Goal: Task Accomplishment & Management: Manage account settings

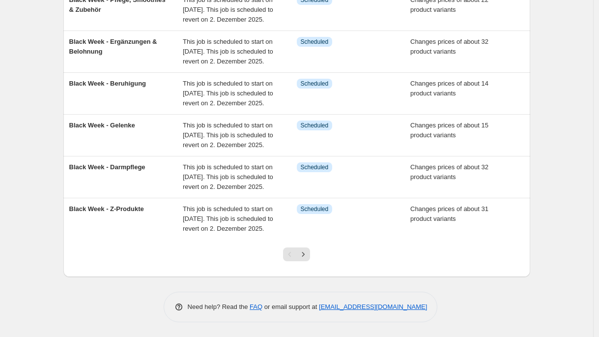
scroll to position [366, 0]
click at [310, 249] on button "Next" at bounding box center [303, 254] width 14 height 14
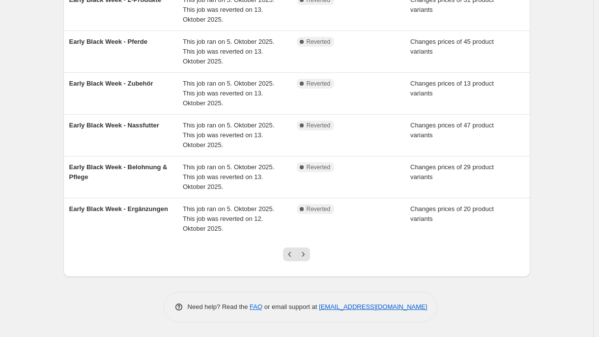
scroll to position [282, 0]
click at [310, 261] on button "Next" at bounding box center [303, 254] width 14 height 14
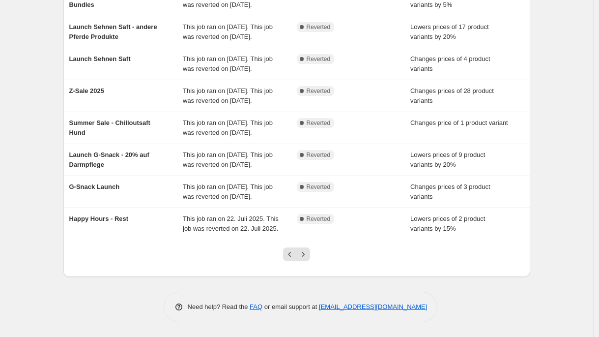
scroll to position [254, 0]
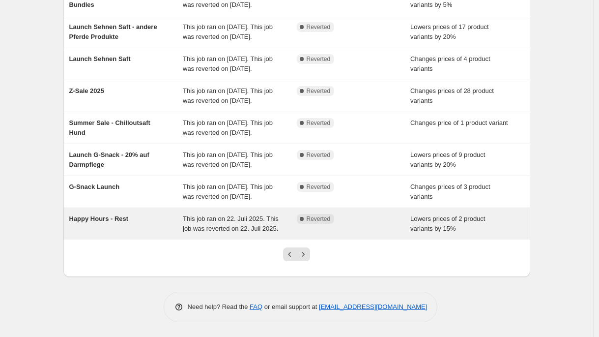
click at [141, 229] on div "Happy Hours - Rest" at bounding box center [126, 224] width 114 height 20
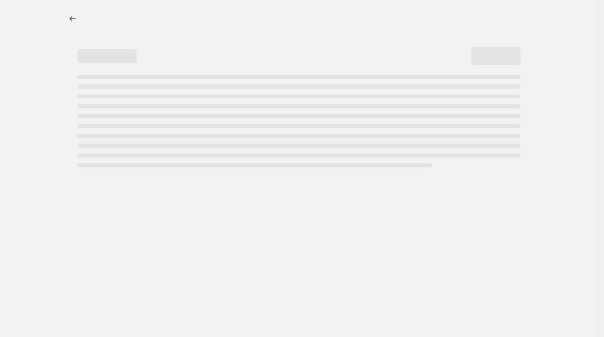
select select "percentage"
select select "no_change"
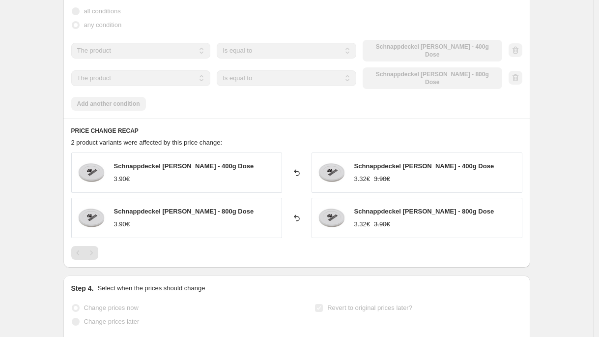
scroll to position [639, 0]
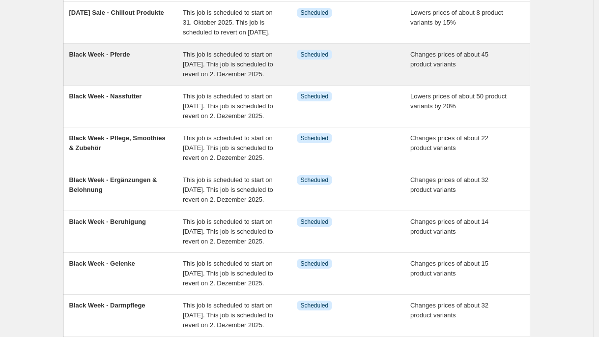
scroll to position [366, 0]
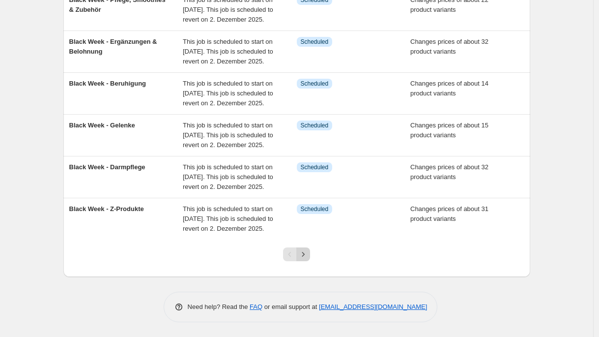
click at [308, 257] on icon "Next" at bounding box center [303, 254] width 10 height 10
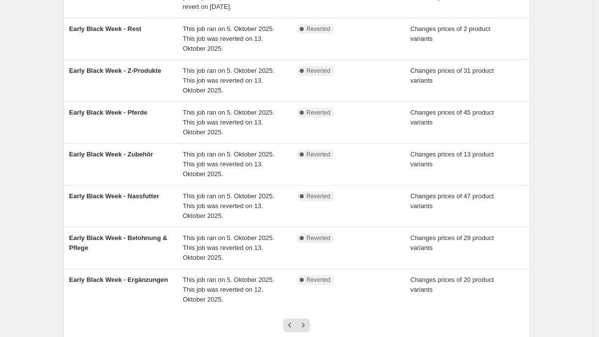
scroll to position [297, 0]
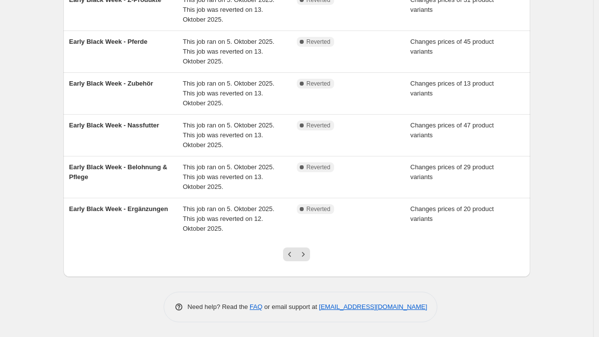
click at [308, 257] on icon "Next" at bounding box center [303, 254] width 10 height 10
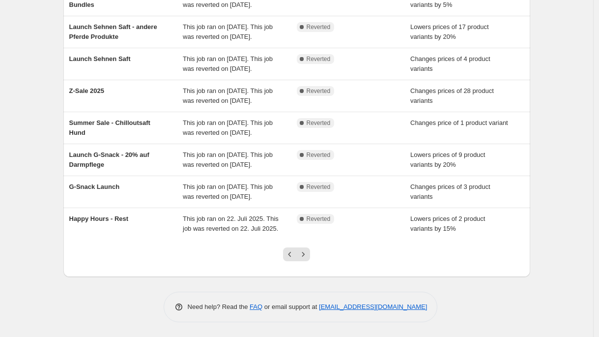
scroll to position [268, 0]
click at [309, 262] on div at bounding box center [297, 257] width 40 height 37
click at [309, 260] on button "Next" at bounding box center [303, 254] width 14 height 14
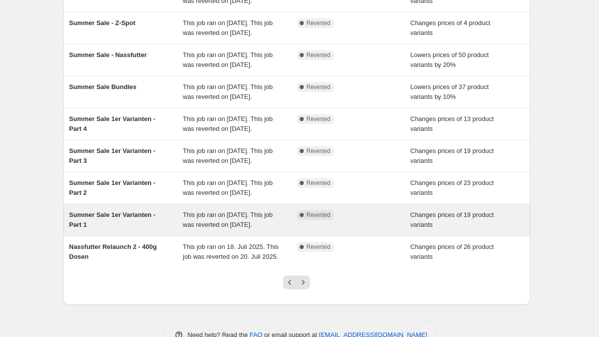
scroll to position [139, 0]
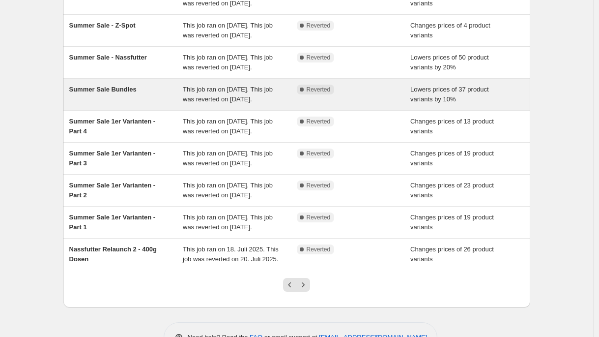
click at [230, 104] on div "This job ran on [DATE]. This job was reverted on [DATE]." at bounding box center [240, 95] width 114 height 20
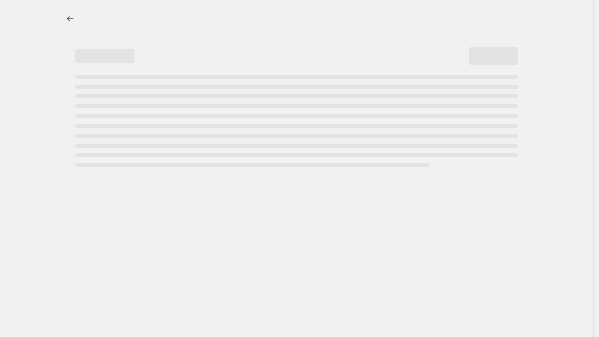
select select "percentage"
select select "no_change"
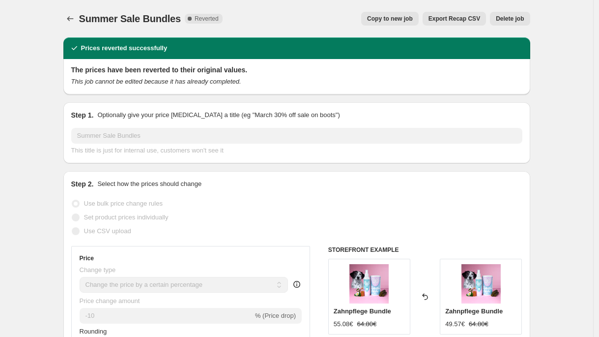
click at [387, 23] on button "Copy to new job" at bounding box center [389, 19] width 57 height 14
select select "percentage"
select select "no_change"
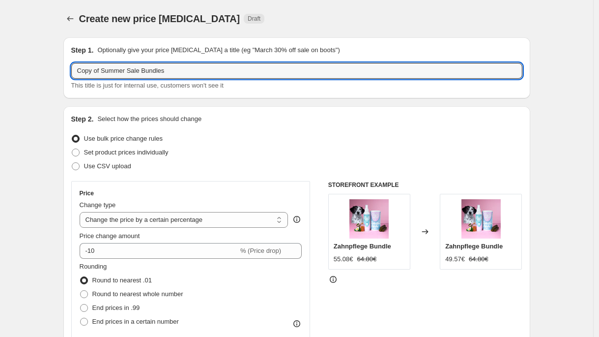
drag, startPoint x: 187, startPoint y: 73, endPoint x: 6, endPoint y: 62, distance: 181.1
type input "H"
type input "[DATE] - Happy Hour - Bundles"
drag, startPoint x: 256, startPoint y: 142, endPoint x: 249, endPoint y: 139, distance: 7.3
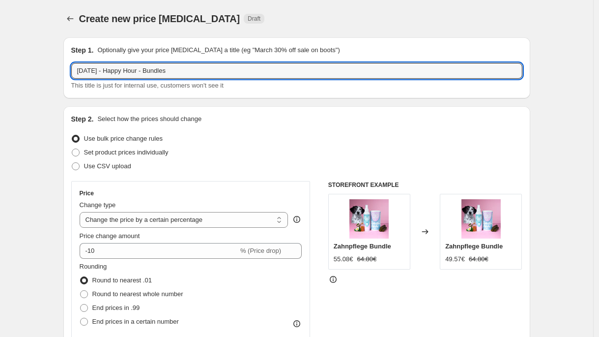
click at [256, 142] on div "Use bulk price change rules" at bounding box center [296, 139] width 451 height 14
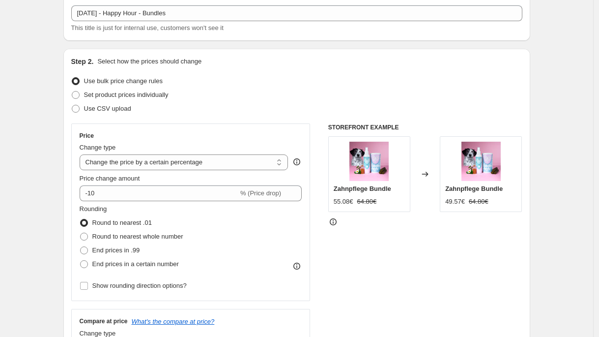
scroll to position [62, 0]
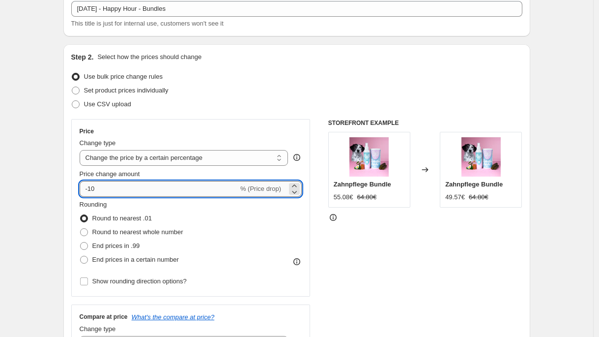
click at [148, 191] on input "-10" at bounding box center [159, 189] width 159 height 16
type input "-1"
type input "-5"
click at [205, 102] on div "Use CSV upload" at bounding box center [296, 104] width 451 height 14
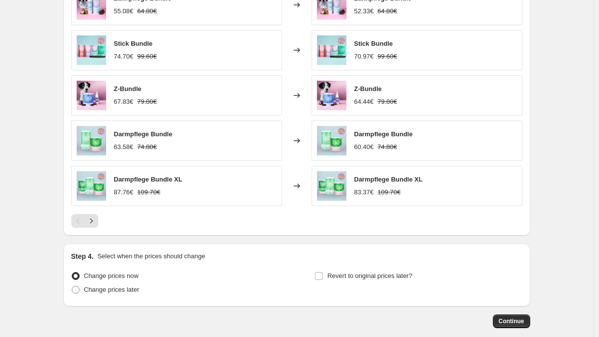
scroll to position [1552, 0]
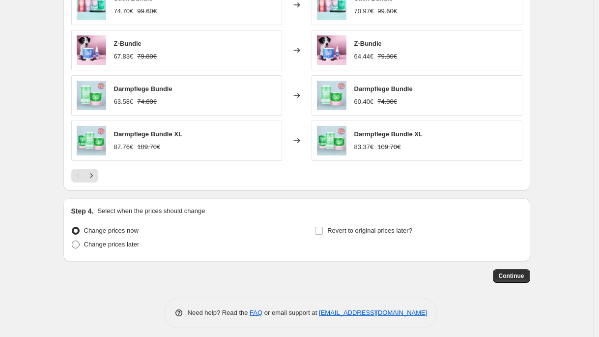
click at [126, 241] on span "Change prices later" at bounding box center [112, 243] width 56 height 7
click at [72, 241] on input "Change prices later" at bounding box center [72, 240] width 0 height 0
radio input "true"
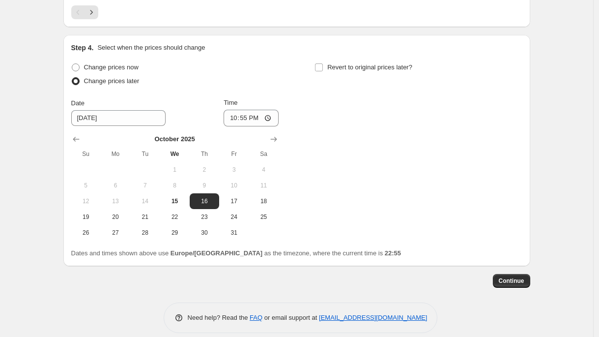
scroll to position [1720, 0]
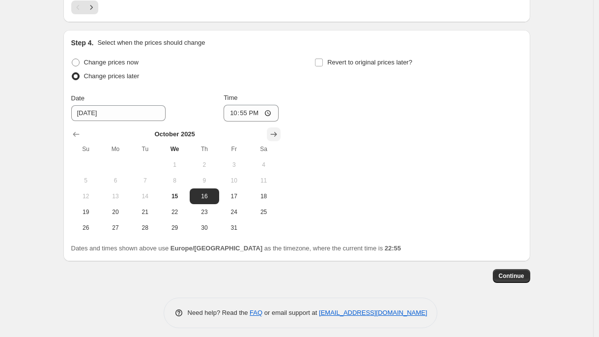
click at [278, 129] on icon "Show next month, November 2025" at bounding box center [274, 134] width 10 height 10
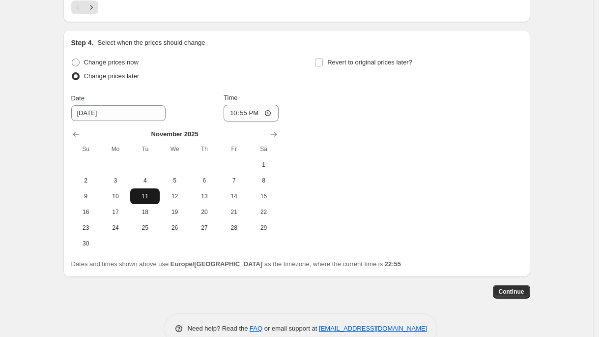
click at [154, 192] on span "11" at bounding box center [145, 196] width 22 height 8
type input "[DATE]"
click at [369, 58] on span "Revert to original prices later?" at bounding box center [369, 61] width 85 height 7
click at [323, 58] on input "Revert to original prices later?" at bounding box center [319, 62] width 8 height 8
checkbox input "true"
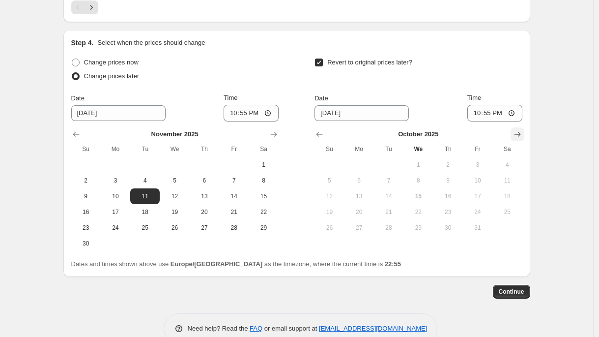
click at [518, 129] on icon "Show next month, November 2025" at bounding box center [517, 134] width 10 height 10
click at [394, 192] on span "11" at bounding box center [389, 196] width 22 height 8
type input "[DATE]"
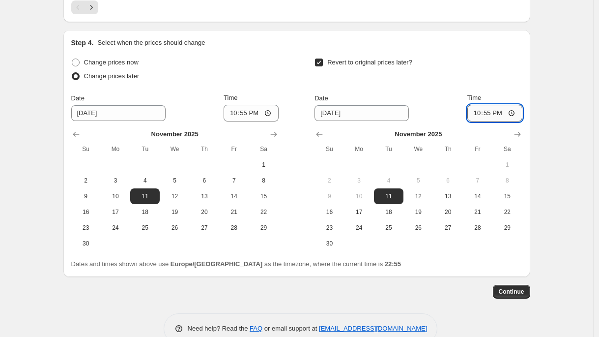
click at [488, 108] on input "22:55" at bounding box center [494, 113] width 55 height 17
click at [525, 65] on div "Step 4. Select when the prices should change Change prices now Change prices la…" at bounding box center [296, 153] width 467 height 247
click at [486, 105] on input "23:59" at bounding box center [494, 113] width 55 height 17
type input "20:15"
click at [463, 71] on div "Revert to original prices later?" at bounding box center [417, 70] width 207 height 29
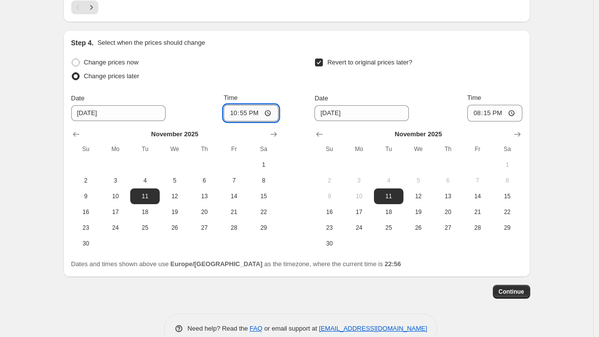
click at [242, 107] on input "22:55" at bounding box center [251, 113] width 55 height 17
type input "18:50"
click at [510, 290] on button "Continue" at bounding box center [511, 291] width 37 height 14
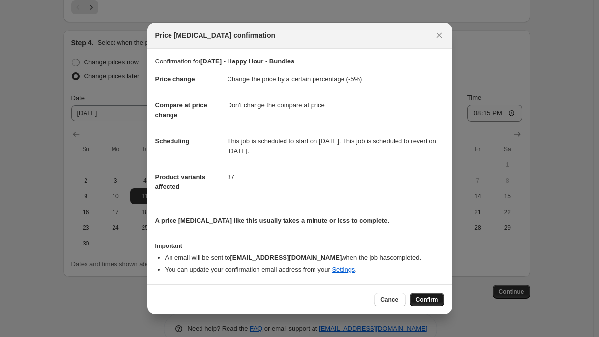
click at [430, 301] on span "Confirm" at bounding box center [427, 299] width 23 height 8
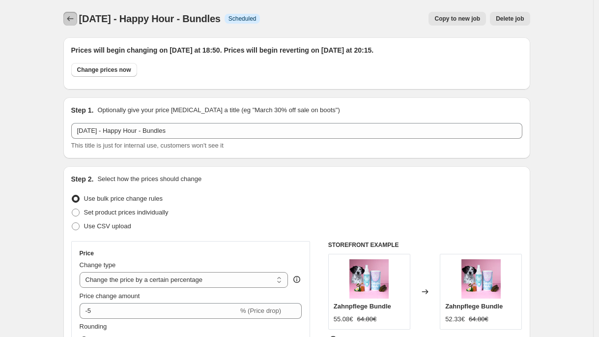
click at [75, 17] on icon "Price change jobs" at bounding box center [70, 19] width 10 height 10
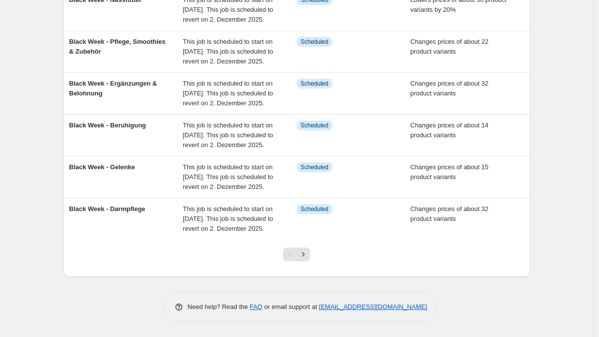
scroll to position [366, 0]
click at [305, 252] on icon "Next" at bounding box center [303, 254] width 2 height 4
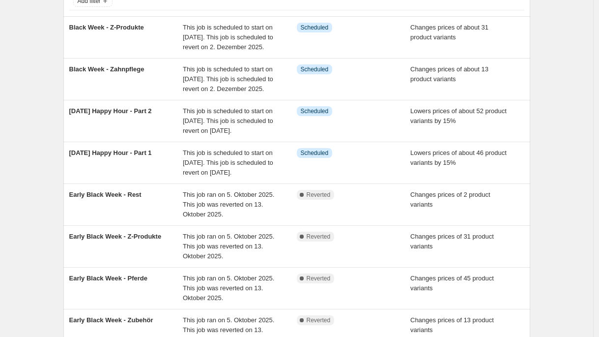
scroll to position [74, 0]
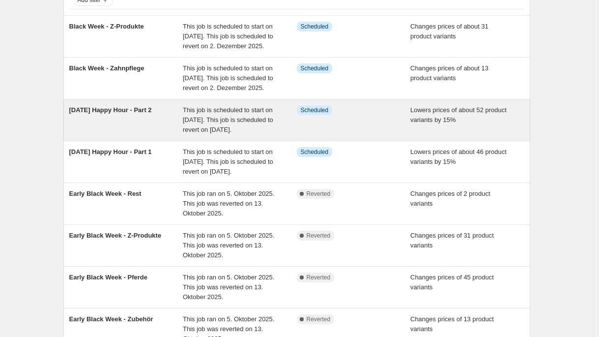
click at [267, 135] on div "This job is scheduled to start on [DATE]. This job is scheduled to revert on [D…" at bounding box center [240, 119] width 114 height 29
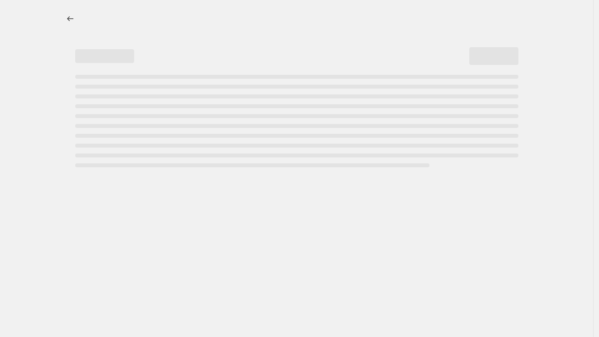
select select "percentage"
select select "no_change"
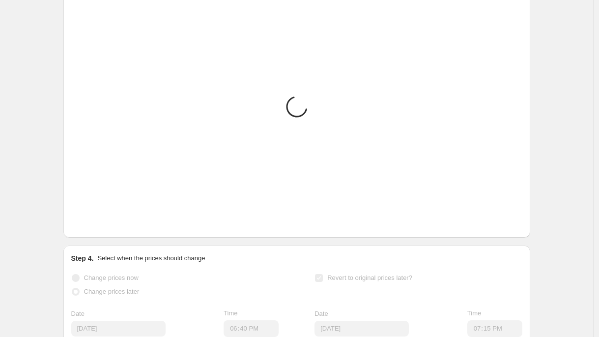
scroll to position [919, 0]
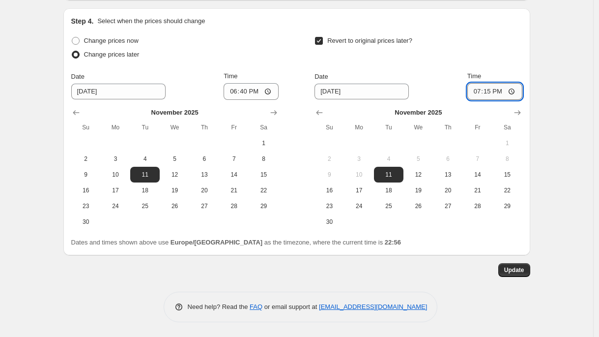
click at [494, 94] on input "19:15" at bounding box center [494, 91] width 55 height 17
type input "20:15"
click at [528, 275] on button "Update" at bounding box center [514, 270] width 32 height 14
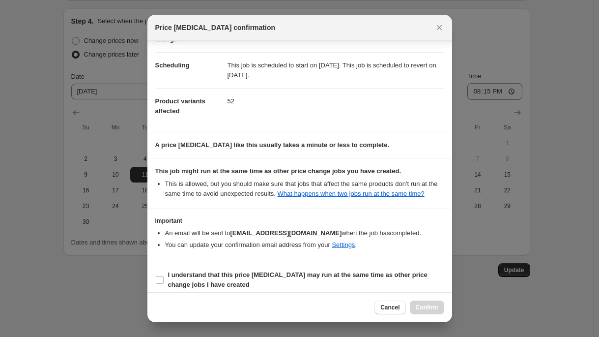
scroll to position [85, 0]
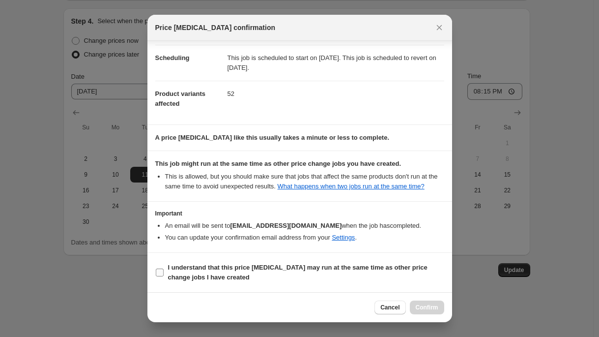
click at [222, 278] on b "I understand that this price [MEDICAL_DATA] may run at the same time as other p…" at bounding box center [297, 271] width 259 height 17
click at [164, 276] on input "I understand that this price [MEDICAL_DATA] may run at the same time as other p…" at bounding box center [160, 272] width 8 height 8
checkbox input "true"
click at [430, 308] on span "Confirm" at bounding box center [427, 307] width 23 height 8
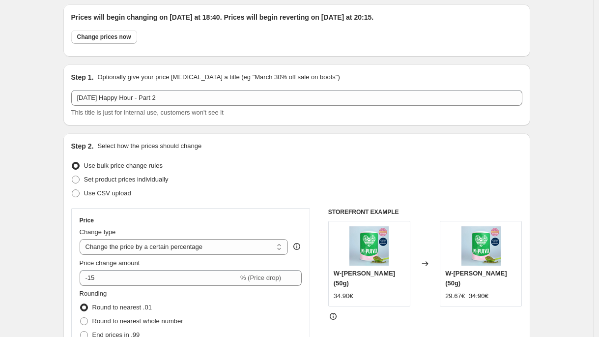
scroll to position [0, 0]
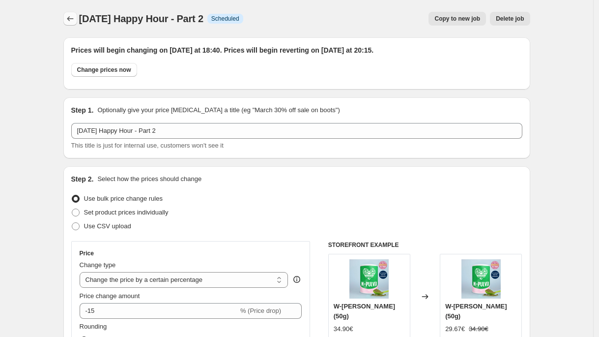
click at [75, 18] on icon "Price change jobs" at bounding box center [70, 19] width 10 height 10
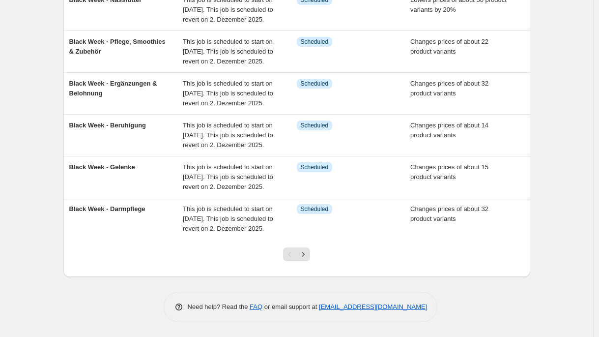
scroll to position [322, 0]
click at [310, 261] on button "Next" at bounding box center [303, 254] width 14 height 14
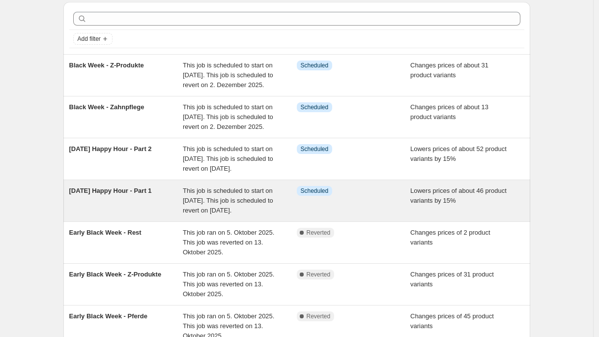
scroll to position [42, 0]
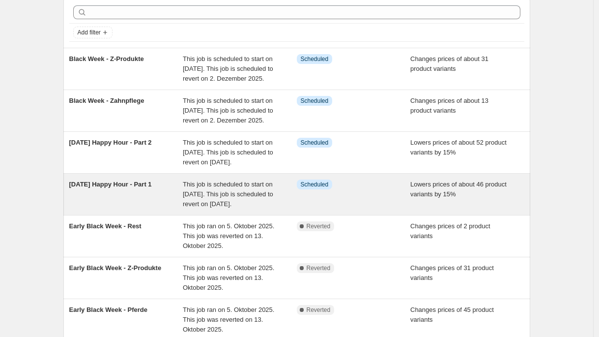
click at [170, 209] on div "[DATE] Happy Hour - Part 1" at bounding box center [126, 193] width 114 height 29
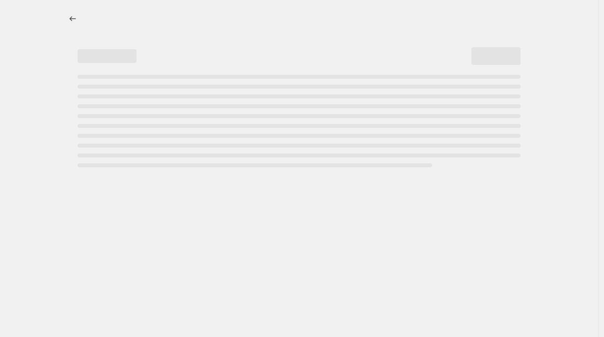
select select "percentage"
select select "no_change"
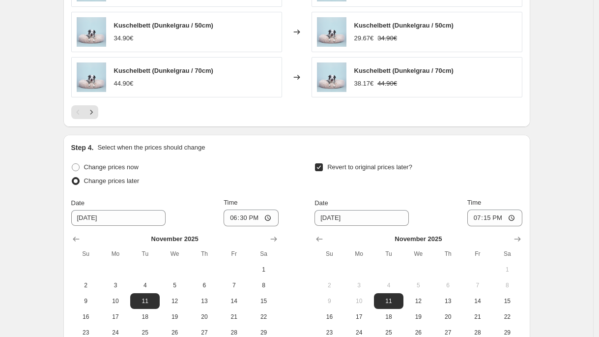
scroll to position [919, 0]
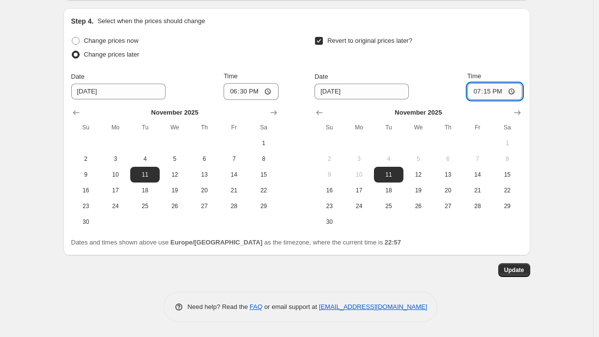
click at [489, 95] on input "19:15" at bounding box center [494, 91] width 55 height 17
type input "20:15"
click at [510, 273] on span "Update" at bounding box center [514, 270] width 20 height 8
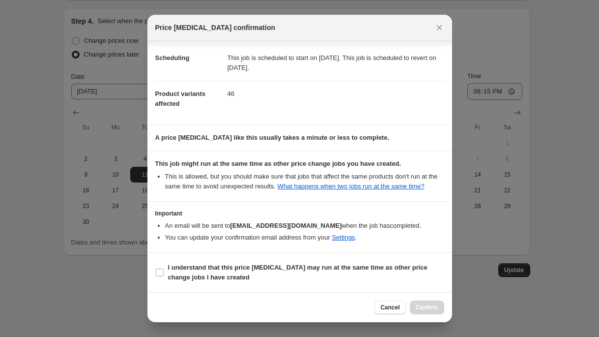
scroll to position [85, 0]
click at [285, 274] on span "I understand that this price [MEDICAL_DATA] may run at the same time as other p…" at bounding box center [306, 272] width 276 height 20
click at [164, 274] on input "I understand that this price [MEDICAL_DATA] may run at the same time as other p…" at bounding box center [160, 272] width 8 height 8
checkbox input "true"
click at [427, 309] on span "Confirm" at bounding box center [427, 307] width 23 height 8
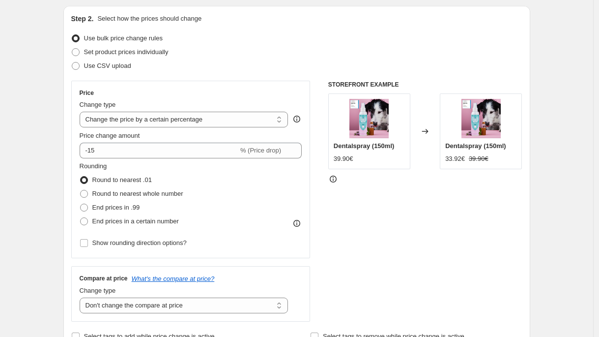
scroll to position [0, 0]
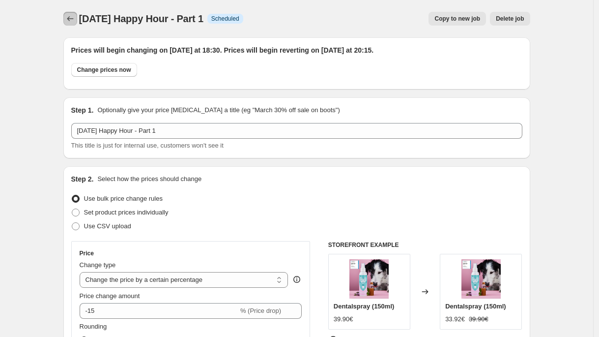
click at [77, 14] on button "Price change jobs" at bounding box center [70, 19] width 14 height 14
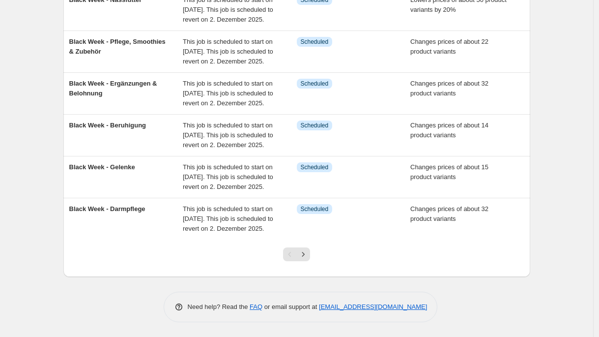
scroll to position [366, 0]
click at [308, 254] on icon "Next" at bounding box center [303, 254] width 10 height 10
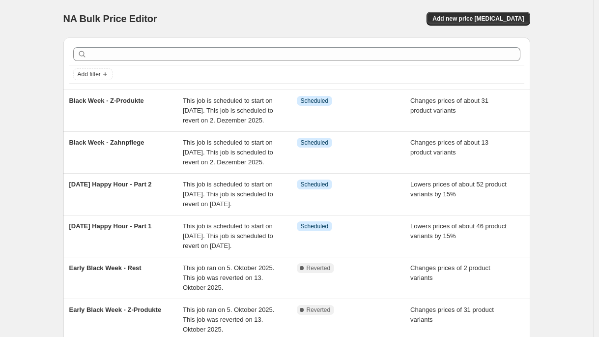
scroll to position [307, 0]
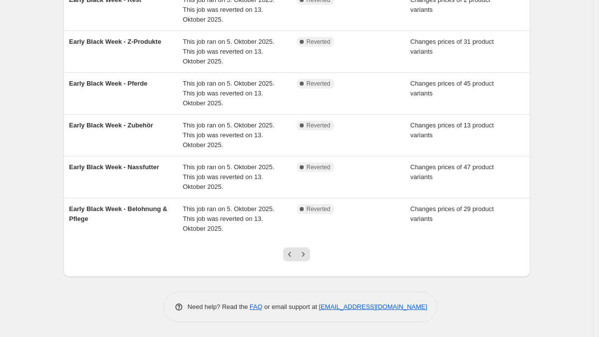
click at [309, 261] on div at bounding box center [297, 257] width 40 height 37
click at [307, 241] on div at bounding box center [297, 257] width 40 height 37
click at [307, 255] on icon "Next" at bounding box center [303, 254] width 10 height 10
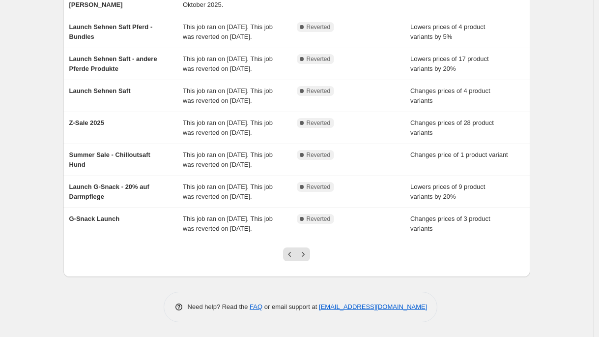
scroll to position [268, 0]
click at [307, 255] on icon "Next" at bounding box center [303, 254] width 10 height 10
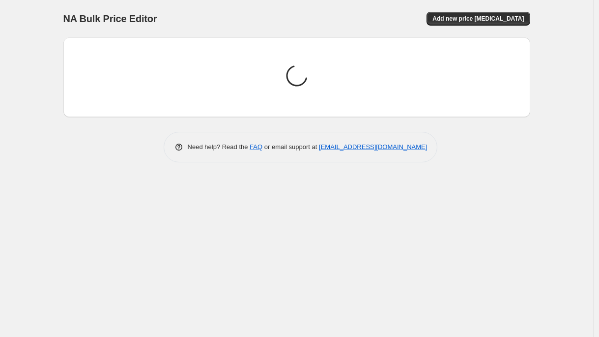
scroll to position [0, 0]
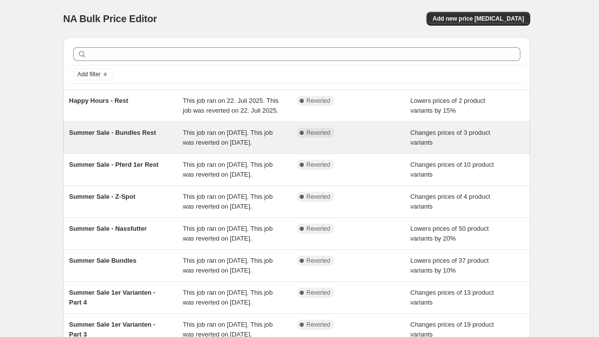
click at [176, 147] on div "Summer Sale - Bundles Rest" at bounding box center [126, 138] width 114 height 20
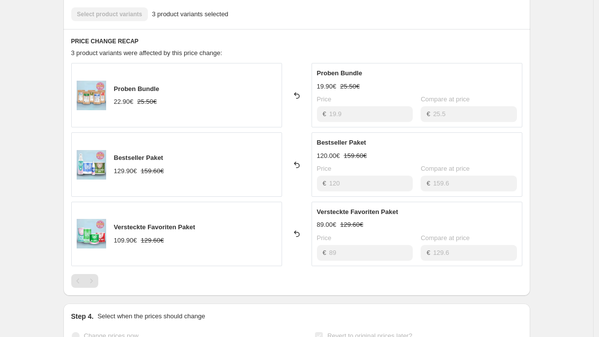
scroll to position [366, 0]
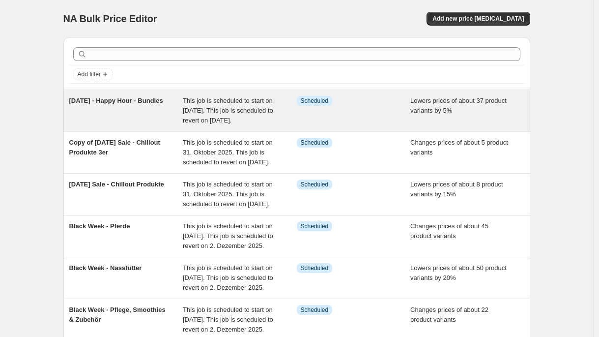
click at [164, 125] on div "[DATE] - Happy Hour - Bundles" at bounding box center [126, 110] width 114 height 29
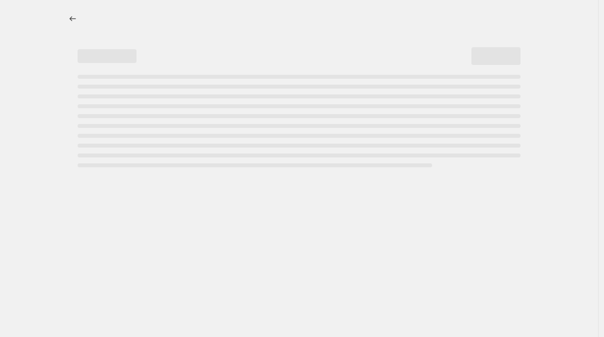
select select "percentage"
select select "no_change"
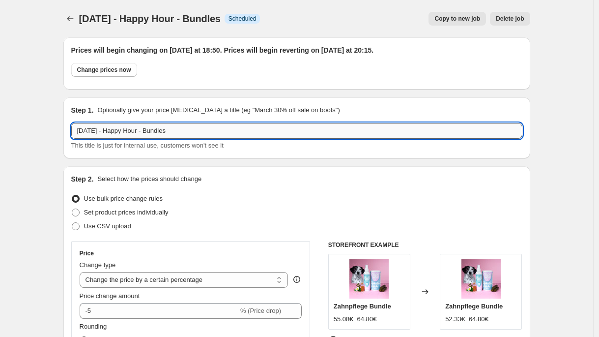
click at [122, 132] on input "[DATE] - Happy Hour - Bundles" at bounding box center [296, 131] width 451 height 16
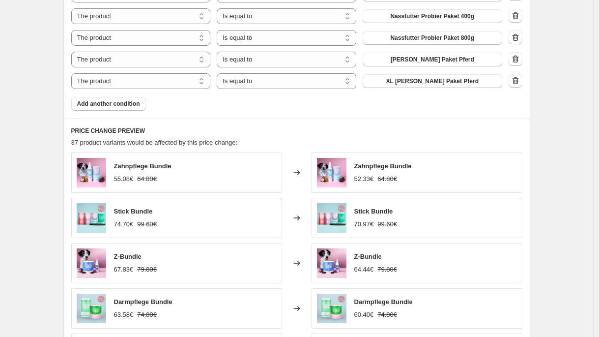
scroll to position [1404, 0]
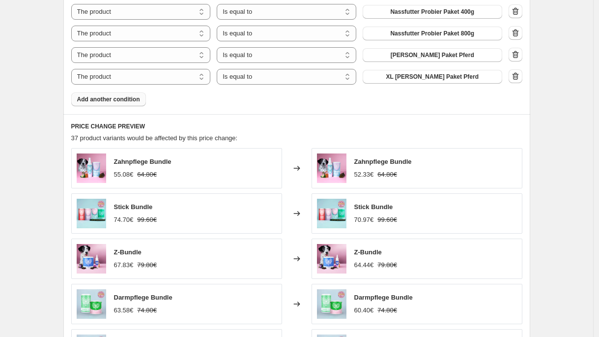
type input "Singles Day Happy Hour - Bundles"
click at [117, 92] on button "Add another condition" at bounding box center [108, 99] width 75 height 14
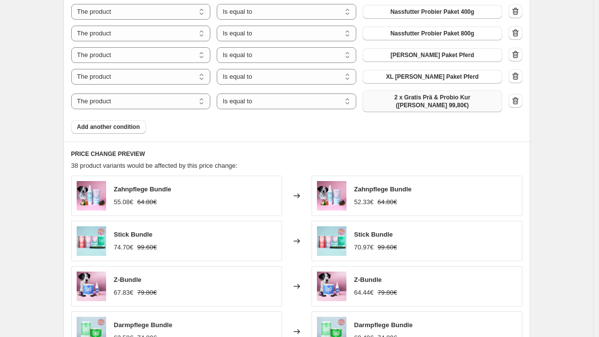
click at [416, 93] on span "2 x Gratis Prä & Probio Kur (Wert 99,80€)" at bounding box center [433, 101] width 128 height 16
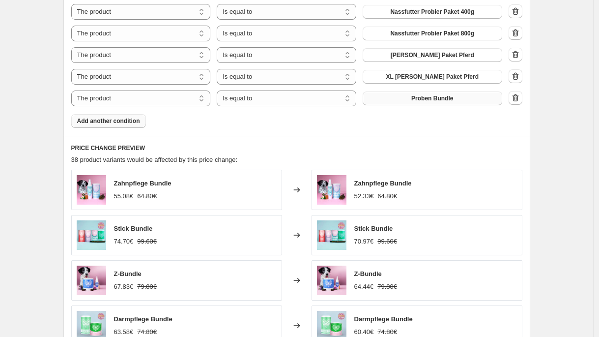
click at [126, 120] on button "Add another condition" at bounding box center [108, 121] width 75 height 14
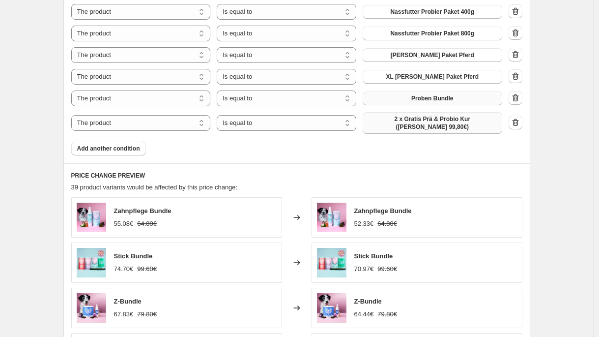
click at [431, 115] on span "2 x Gratis Prä & Probio Kur (Wert 99,80€)" at bounding box center [433, 123] width 128 height 16
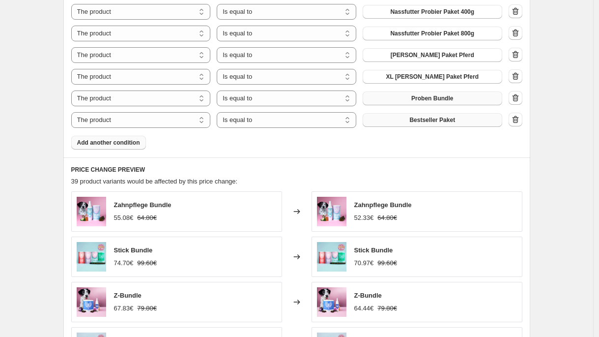
click at [133, 136] on button "Add another condition" at bounding box center [108, 143] width 75 height 14
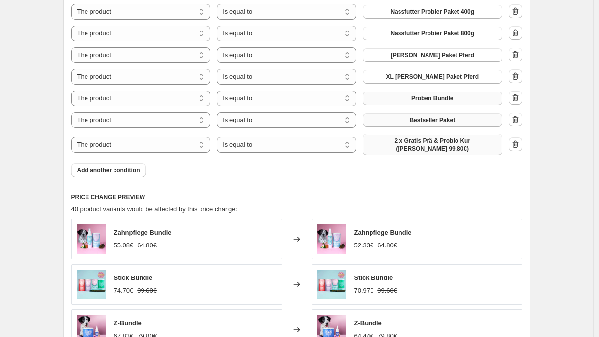
click at [403, 140] on button "2 x Gratis Prä & Probio Kur (Wert 99,80€)" at bounding box center [433, 145] width 140 height 22
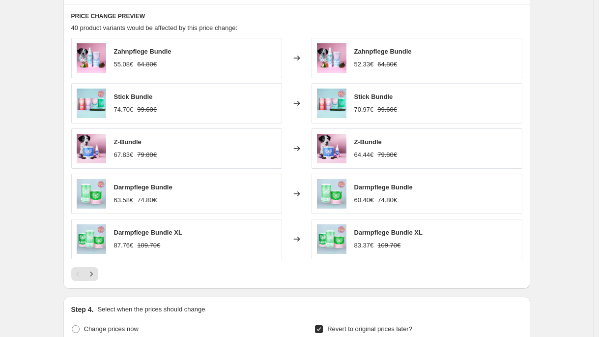
scroll to position [1861, 0]
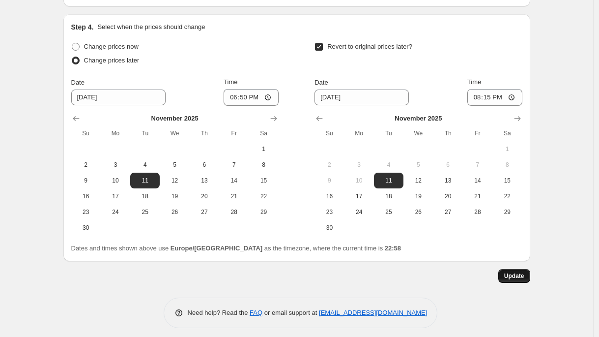
click at [521, 272] on span "Update" at bounding box center [514, 276] width 20 height 8
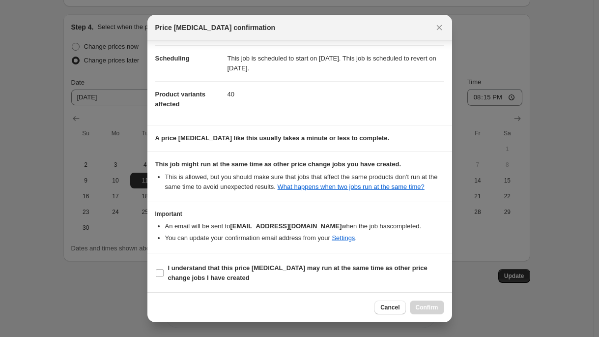
scroll to position [85, 0]
click at [245, 264] on b "I understand that this price [MEDICAL_DATA] may run at the same time as other p…" at bounding box center [297, 271] width 259 height 17
click at [164, 268] on input "I understand that this price [MEDICAL_DATA] may run at the same time as other p…" at bounding box center [160, 272] width 8 height 8
checkbox input "true"
click at [421, 306] on span "Confirm" at bounding box center [427, 307] width 23 height 8
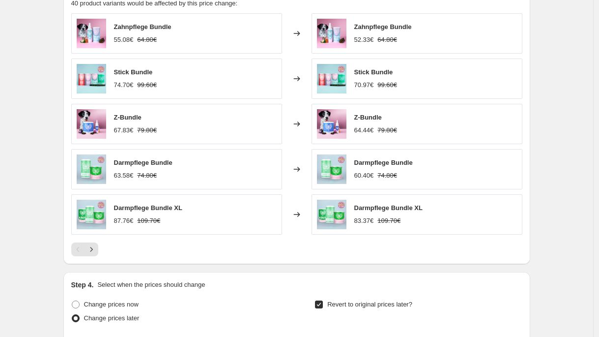
scroll to position [1605, 0]
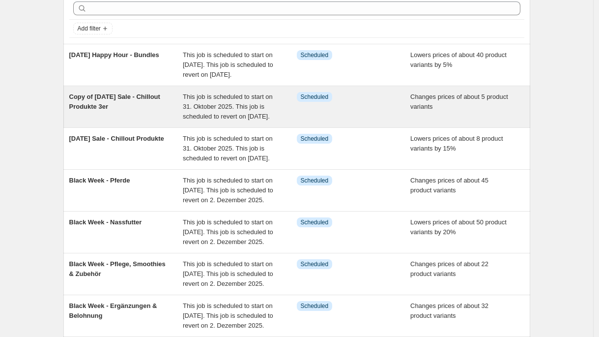
scroll to position [46, 0]
click at [213, 119] on span "This job is scheduled to start on 31. Oktober 2025. This job is scheduled to re…" at bounding box center [228, 105] width 90 height 27
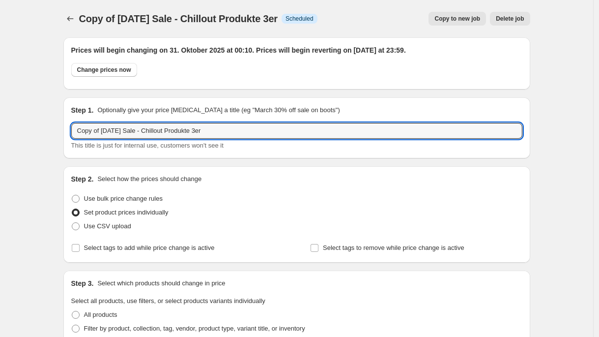
drag, startPoint x: 107, startPoint y: 131, endPoint x: 30, endPoint y: 131, distance: 76.2
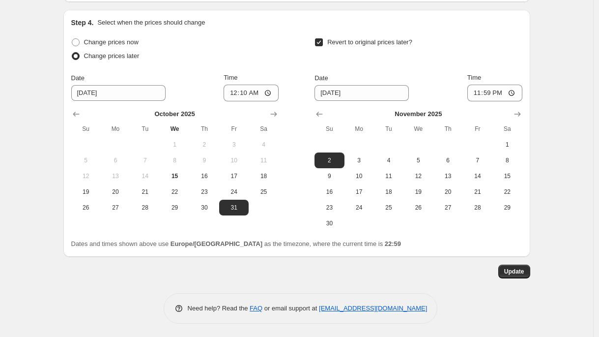
scroll to position [791, 0]
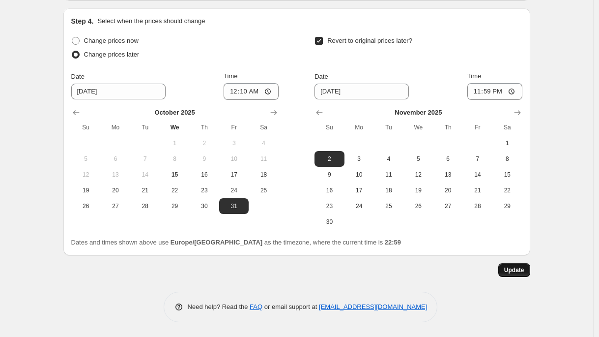
type input "Halloween Sale - Chillout Produkte 3er"
click at [521, 272] on span "Update" at bounding box center [514, 270] width 20 height 8
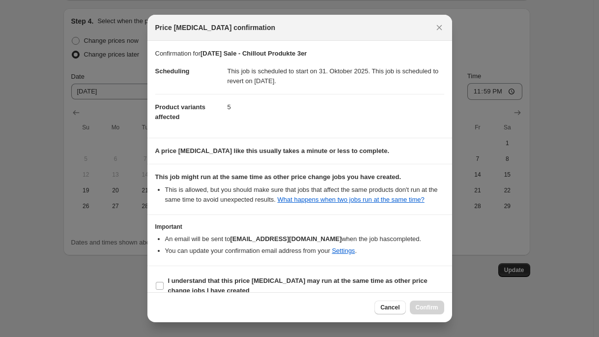
scroll to position [23, 0]
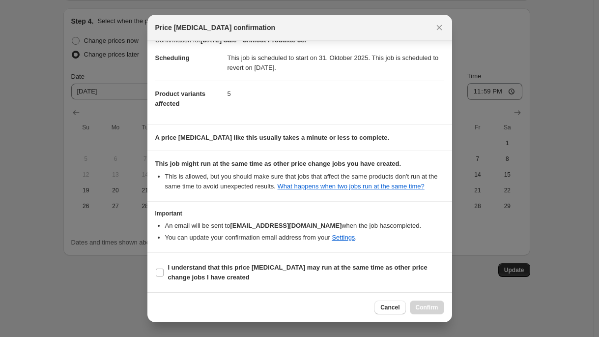
click at [258, 286] on section "I understand that this price [MEDICAL_DATA] may run at the same time as other p…" at bounding box center [299, 272] width 305 height 39
click at [273, 276] on span "I understand that this price [MEDICAL_DATA] may run at the same time as other p…" at bounding box center [306, 272] width 276 height 20
click at [164, 276] on input "I understand that this price [MEDICAL_DATA] may run at the same time as other p…" at bounding box center [160, 272] width 8 height 8
checkbox input "true"
click at [430, 312] on button "Confirm" at bounding box center [427, 307] width 34 height 14
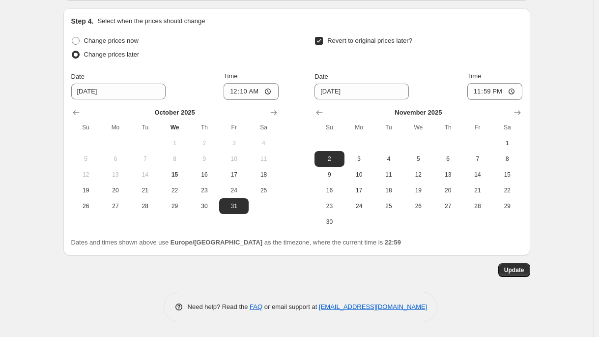
scroll to position [0, 0]
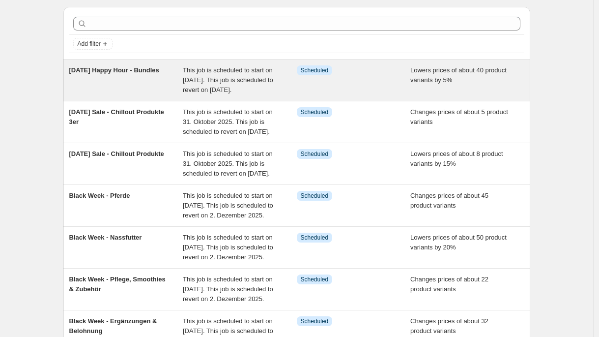
scroll to position [32, 0]
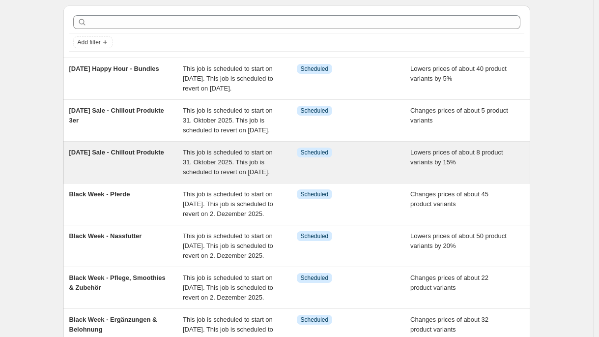
click at [182, 168] on div "[DATE] Sale - Chillout Produkte" at bounding box center [126, 161] width 114 height 29
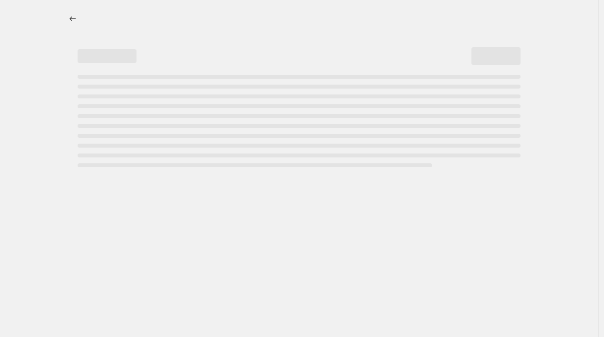
select select "percentage"
select select "no_change"
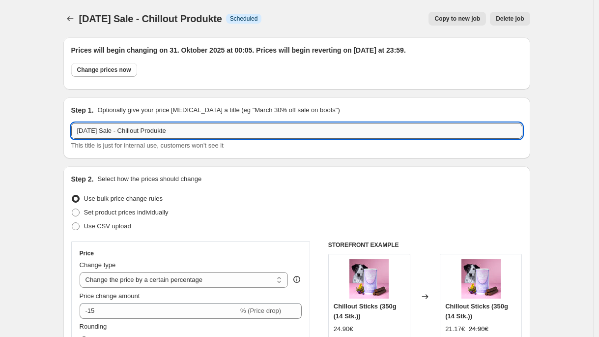
click at [196, 130] on input "[DATE] Sale - Chillout Produkte" at bounding box center [296, 131] width 451 height 16
type input "Halloween Sale - Chillout Produkte 1er"
click at [329, 237] on div "Step 2. Select how the prices should change Use bulk price change rules Set pro…" at bounding box center [296, 338] width 451 height 329
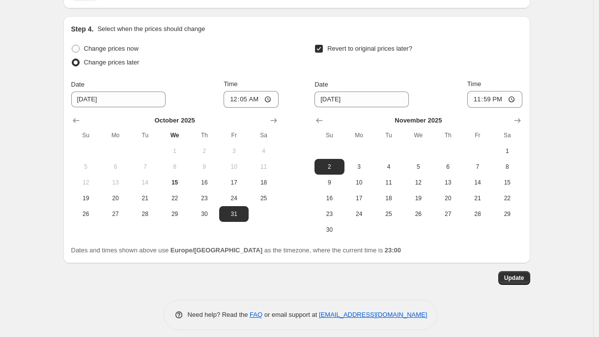
scroll to position [919, 0]
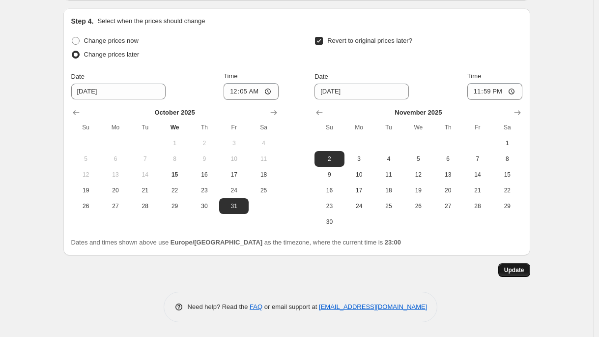
click at [518, 267] on span "Update" at bounding box center [514, 270] width 20 height 8
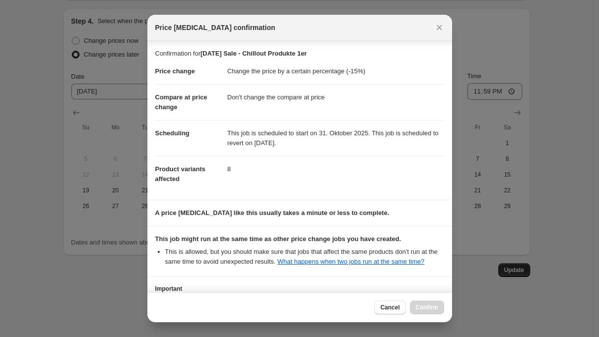
scroll to position [85, 0]
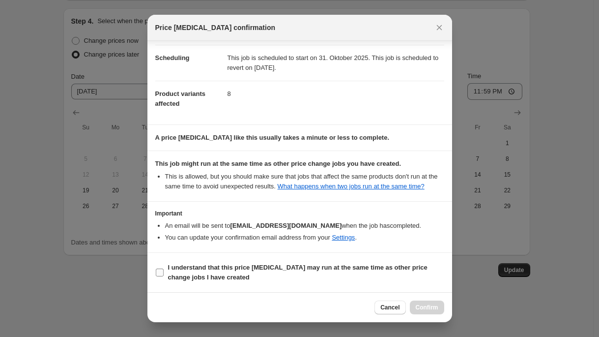
click at [246, 280] on b "I understand that this price [MEDICAL_DATA] may run at the same time as other p…" at bounding box center [297, 271] width 259 height 17
click at [164, 276] on input "I understand that this price [MEDICAL_DATA] may run at the same time as other p…" at bounding box center [160, 272] width 8 height 8
checkbox input "true"
click at [416, 307] on span "Confirm" at bounding box center [427, 307] width 23 height 8
